Goal: Check status: Check status

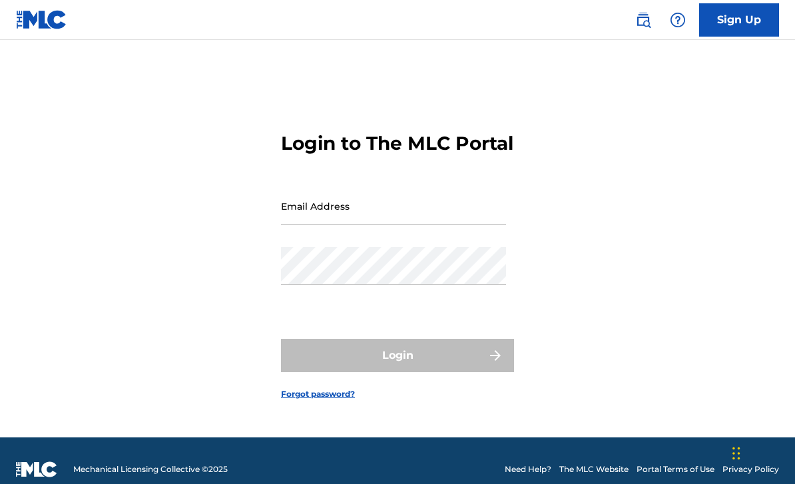
click at [424, 225] on input "Email Address" at bounding box center [393, 206] width 225 height 38
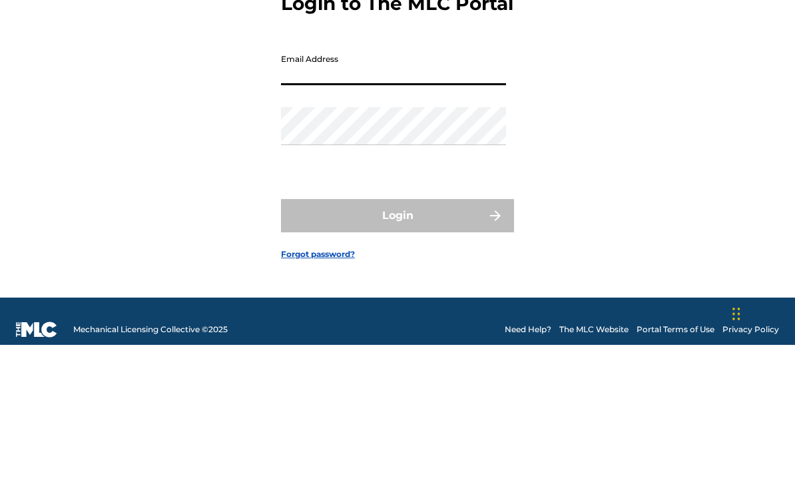
scroll to position [61, 0]
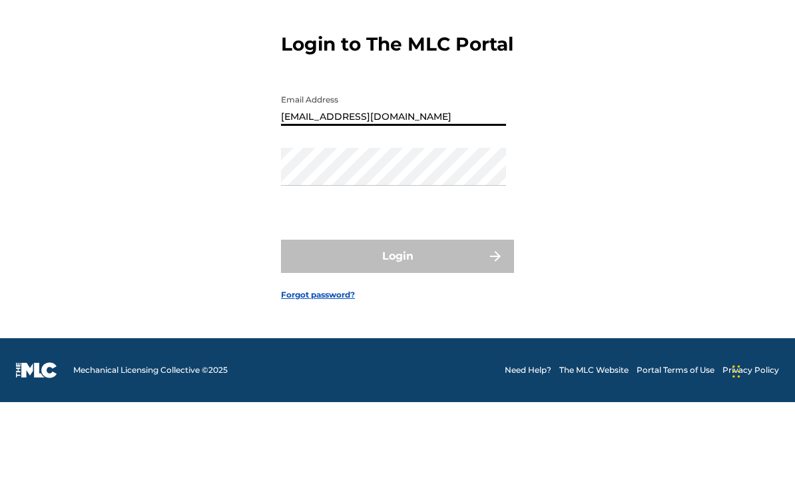
type input "[EMAIL_ADDRESS][DOMAIN_NAME]"
click at [428, 170] on div "Email Address [EMAIL_ADDRESS][DOMAIN_NAME]" at bounding box center [393, 200] width 225 height 60
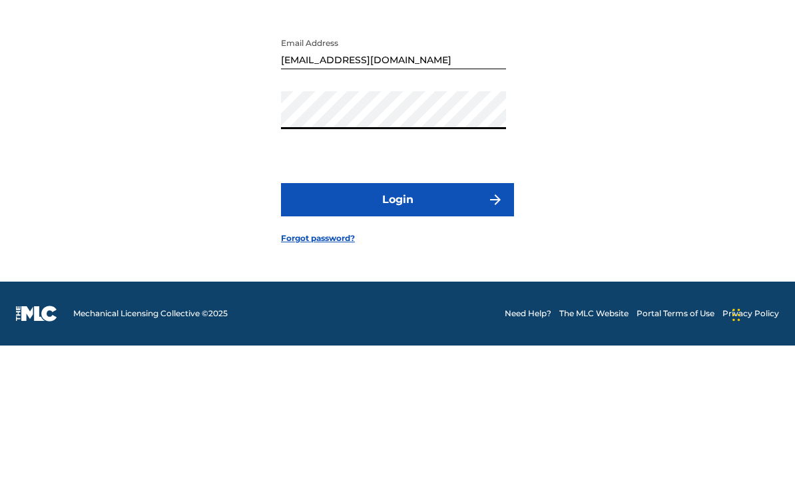
click at [458, 322] on button "Login" at bounding box center [397, 338] width 233 height 33
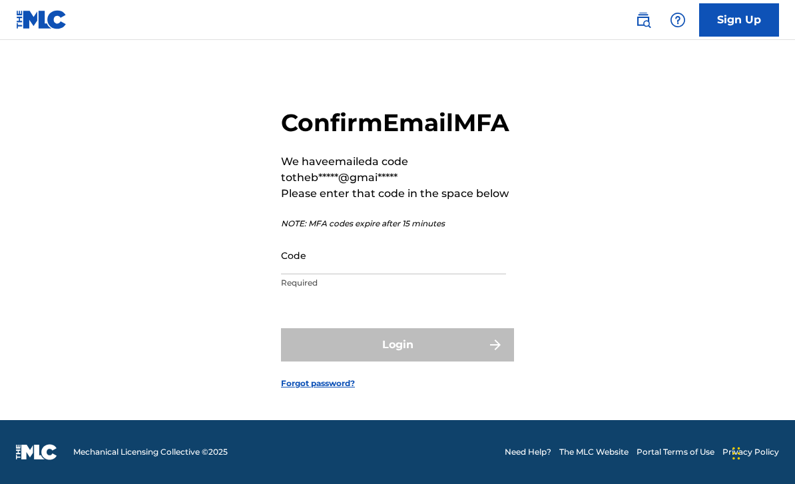
click at [424, 243] on input "Code" at bounding box center [393, 256] width 225 height 38
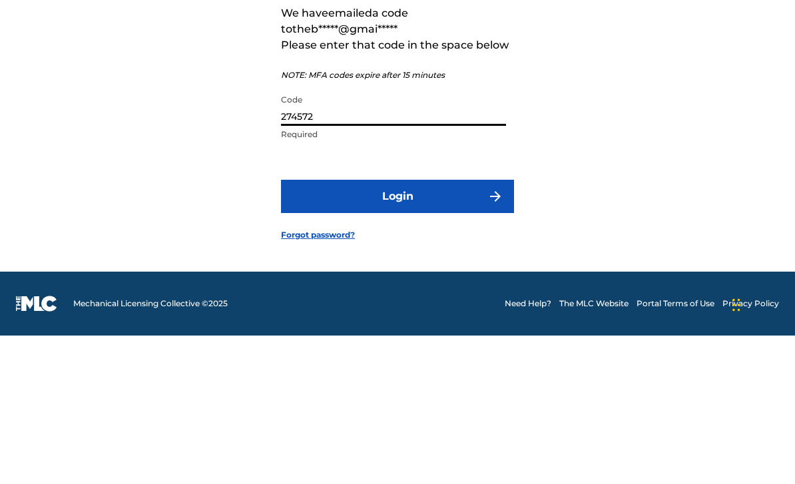
type input "274572"
click at [438, 328] on button "Login" at bounding box center [397, 344] width 233 height 33
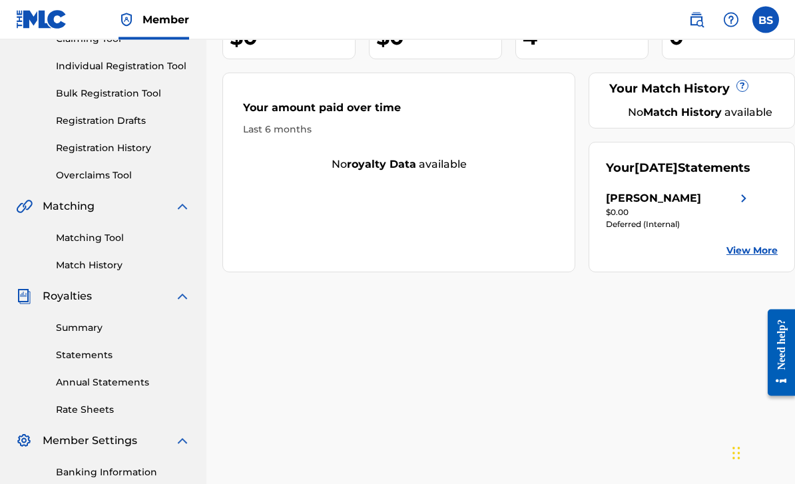
scroll to position [157, 0]
click at [102, 358] on link "Statements" at bounding box center [123, 356] width 135 height 14
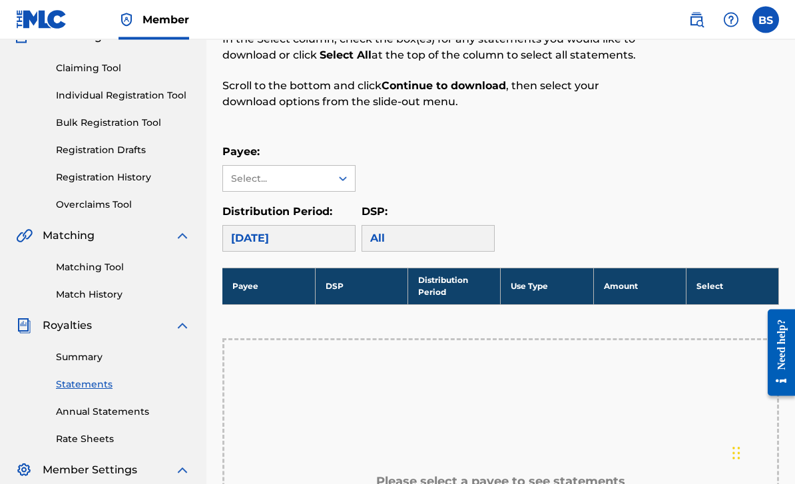
scroll to position [128, 0]
click at [233, 199] on div "[PERSON_NAME]" at bounding box center [289, 208] width 132 height 33
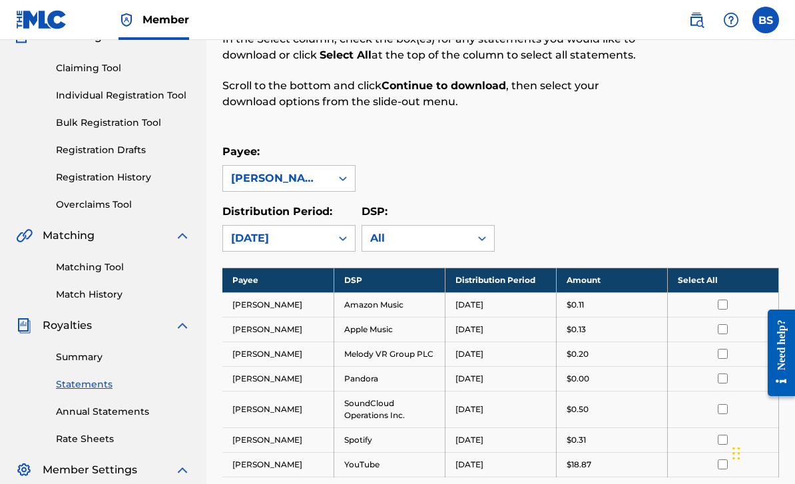
click at [57, 360] on link "Summary" at bounding box center [123, 357] width 135 height 14
